Goal: Task Accomplishment & Management: Use online tool/utility

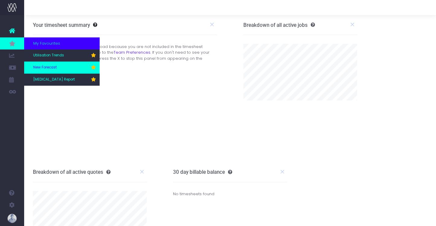
click at [49, 65] on span "New Forecast" at bounding box center [45, 67] width 24 height 5
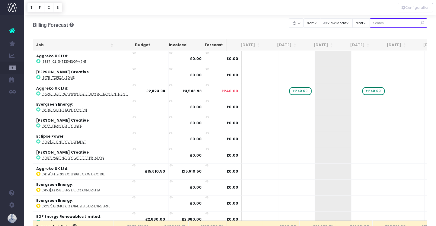
click at [402, 24] on input "text" at bounding box center [399, 22] width 58 height 9
type input "confirmed"
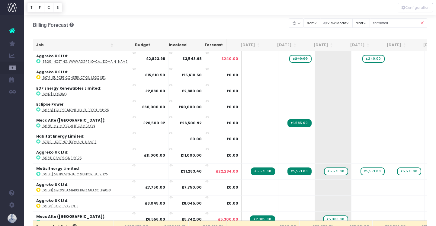
click at [59, 47] on th "Job" at bounding box center [74, 45] width 83 height 12
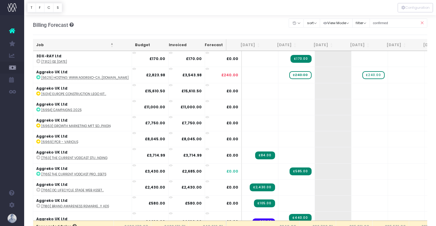
click at [59, 47] on th "Job" at bounding box center [74, 45] width 83 height 12
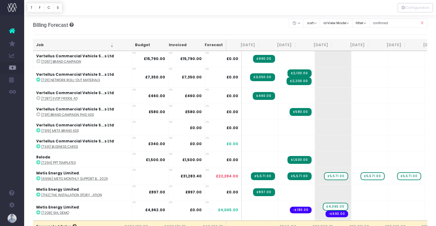
click at [59, 47] on th "Job" at bounding box center [74, 45] width 83 height 12
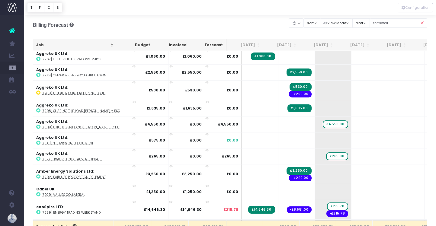
scroll to position [312, 0]
click at [91, 125] on abbr "[7303] Utilities Bridging [PERSON_NAME]...ssets" at bounding box center [80, 127] width 79 height 5
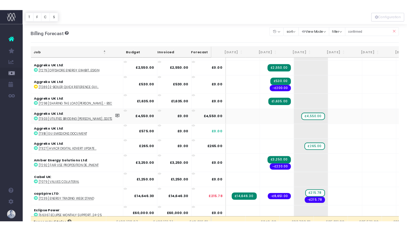
scroll to position [323, 0]
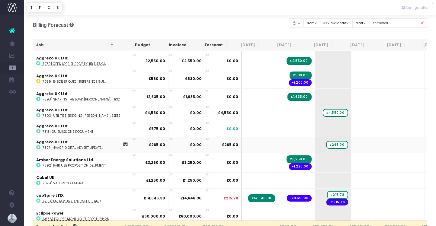
click at [94, 148] on abbr "[7327] HVACR Digital Advert Update..." at bounding box center [72, 148] width 62 height 5
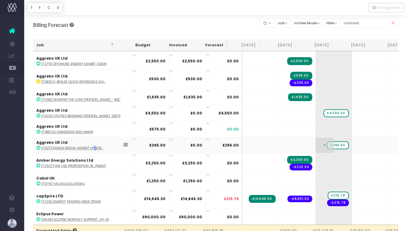
click at [326, 143] on span "£265.00" at bounding box center [337, 145] width 22 height 8
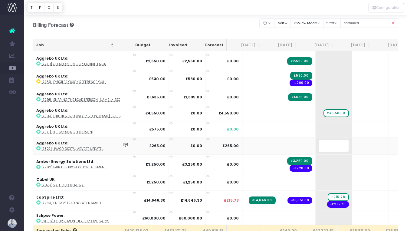
click at [248, 36] on body "Oh my... this is bad. wayahead wasn't able to load this page. Please contact su…" at bounding box center [203, 115] width 407 height 231
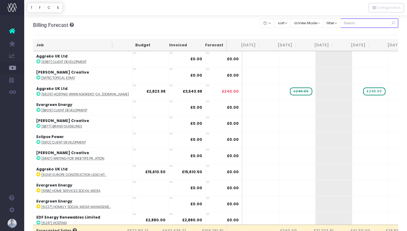
click at [381, 22] on input "text" at bounding box center [369, 22] width 58 height 9
type input "confirmed"
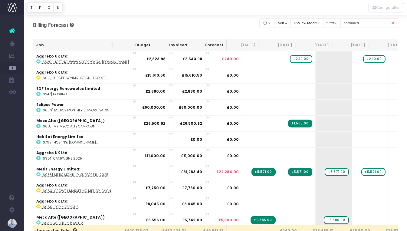
click at [39, 41] on th "Job" at bounding box center [74, 45] width 83 height 12
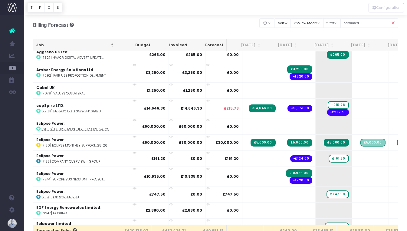
scroll to position [415, 0]
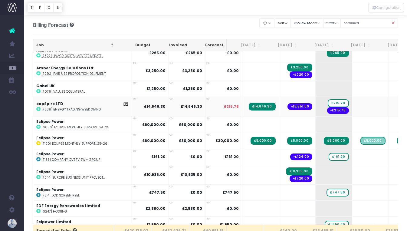
click at [75, 108] on abbr "[7239] Energy Trading Week Stand" at bounding box center [70, 109] width 59 height 5
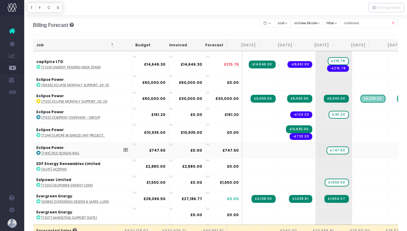
click at [76, 151] on abbr "[7314] DCD Screen Reel" at bounding box center [60, 153] width 38 height 5
click at [326, 149] on span "£747.50" at bounding box center [337, 150] width 22 height 8
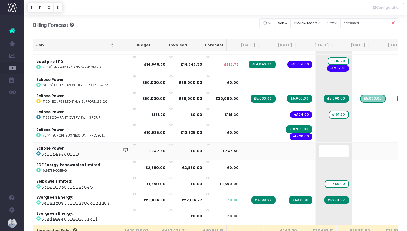
click at [235, 23] on body "Oh my... this is bad. wayahead wasn't able to load this page. Please contact su…" at bounding box center [203, 115] width 407 height 231
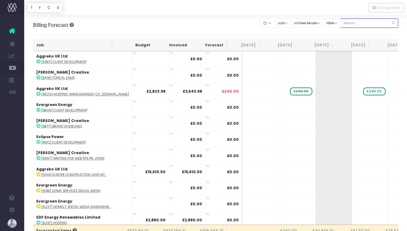
click at [373, 24] on input "text" at bounding box center [369, 22] width 58 height 9
type input "confirmed"
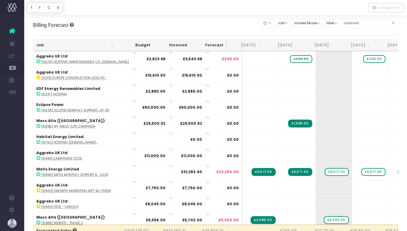
click at [41, 45] on th "Job" at bounding box center [74, 45] width 83 height 12
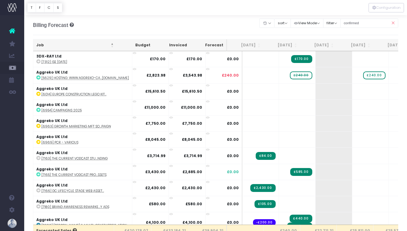
click at [41, 45] on th "Job" at bounding box center [74, 45] width 83 height 12
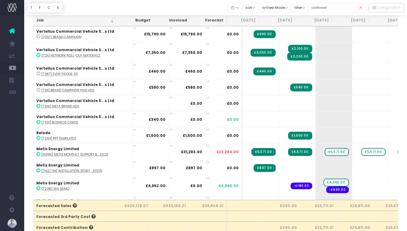
click at [49, 23] on th "Job" at bounding box center [74, 21] width 83 height 12
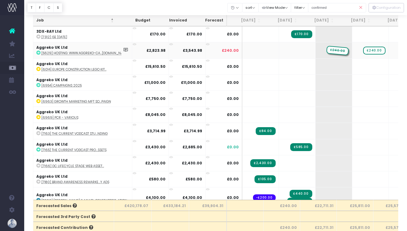
drag, startPoint x: 287, startPoint y: 50, endPoint x: 309, endPoint y: 50, distance: 22.4
